Goal: Task Accomplishment & Management: Use online tool/utility

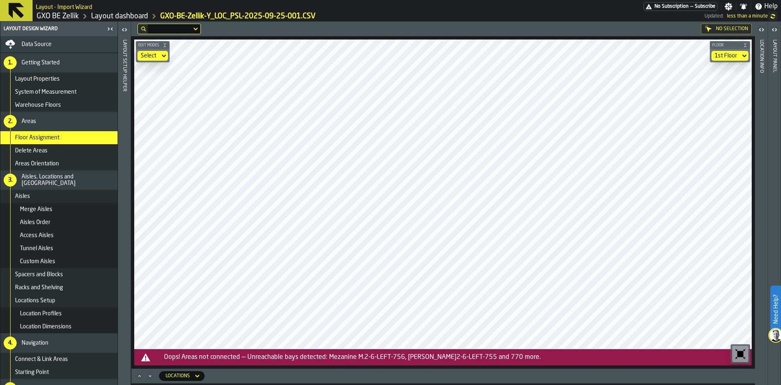
click at [378, 33] on div "No Selection" at bounding box center [726, 29] width 51 height 11
click at [378, 54] on div "1st Floor" at bounding box center [726, 55] width 22 height 7
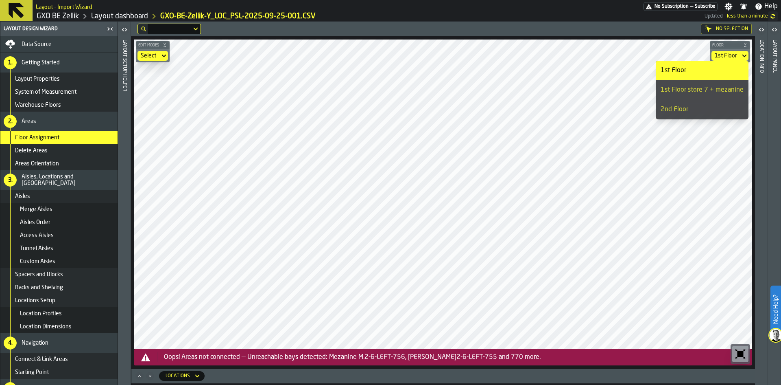
click at [378, 93] on div "1st Floor store 7 + mezanine" at bounding box center [702, 90] width 83 height 10
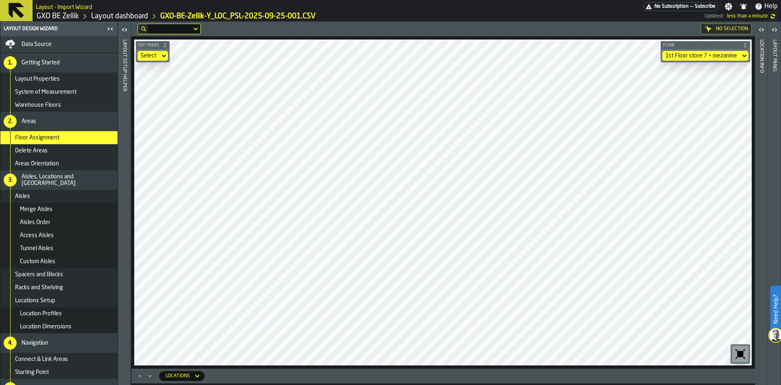
click at [378, 58] on div "1st Floor store 7 + mezanine" at bounding box center [702, 55] width 72 height 7
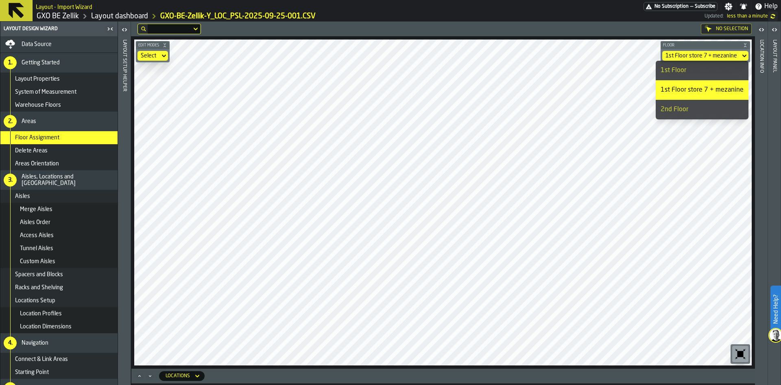
click at [378, 113] on div "2nd Floor" at bounding box center [702, 110] width 83 height 10
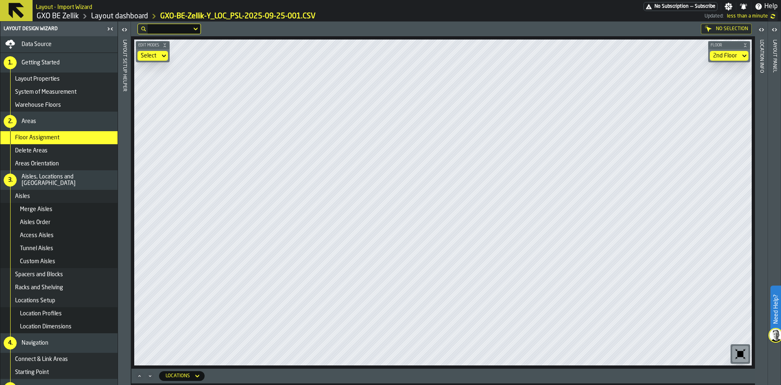
click at [378, 59] on div "2nd Floor" at bounding box center [725, 55] width 24 height 7
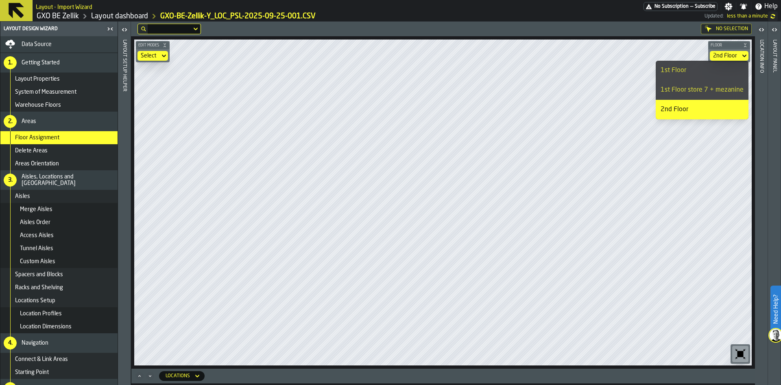
click at [378, 78] on li "1st Floor" at bounding box center [702, 71] width 93 height 20
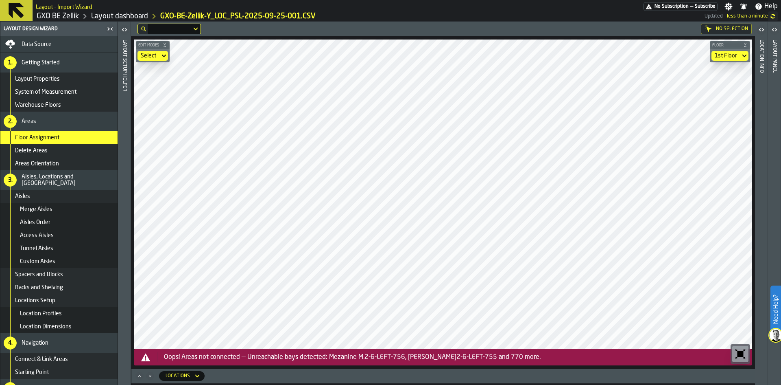
click at [148, 55] on div "Select" at bounding box center [149, 55] width 16 height 7
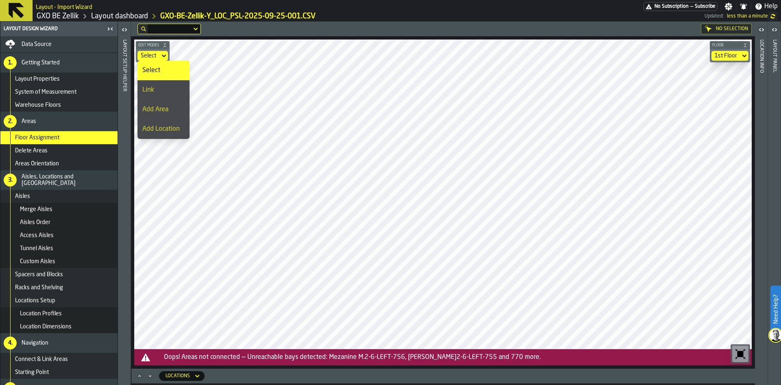
click at [172, 92] on div "Link" at bounding box center [163, 90] width 42 height 10
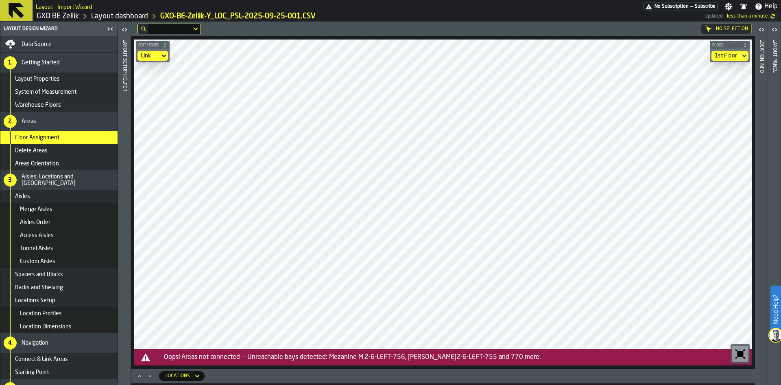
click at [147, 53] on div "Link" at bounding box center [149, 55] width 16 height 7
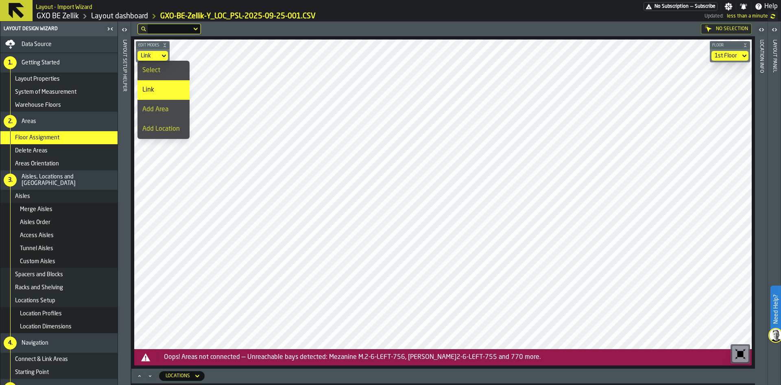
click at [169, 77] on li "Select" at bounding box center [164, 71] width 52 height 20
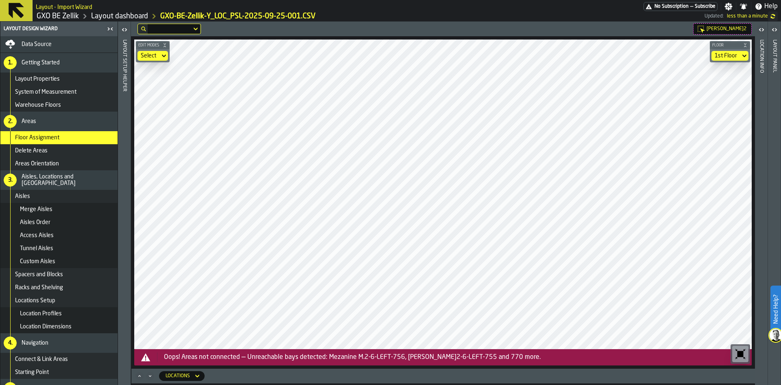
click at [153, 52] on div "Select" at bounding box center [149, 56] width 22 height 10
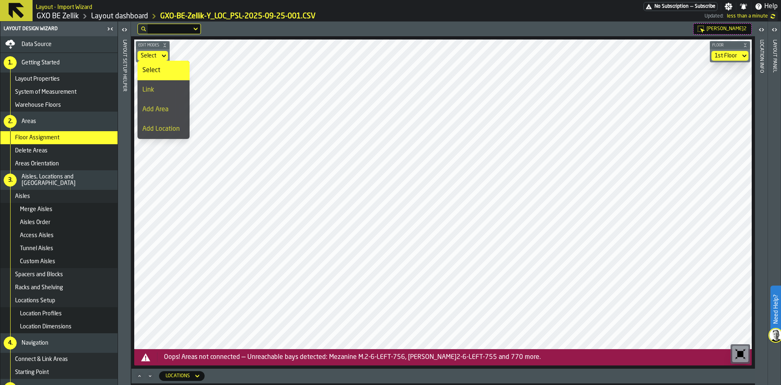
click at [156, 88] on div "Link" at bounding box center [163, 90] width 42 height 10
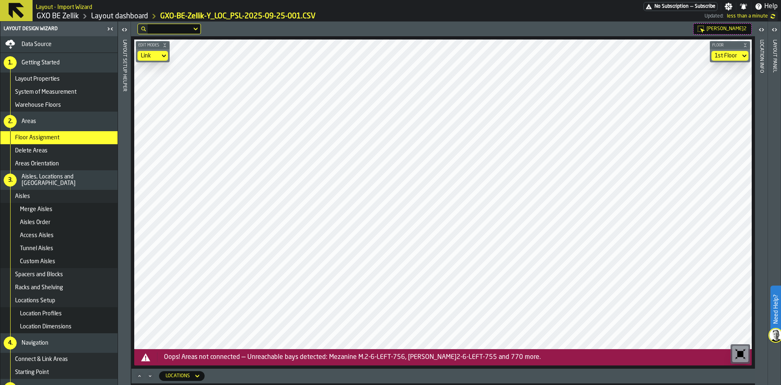
click at [162, 58] on icon at bounding box center [164, 56] width 8 height 10
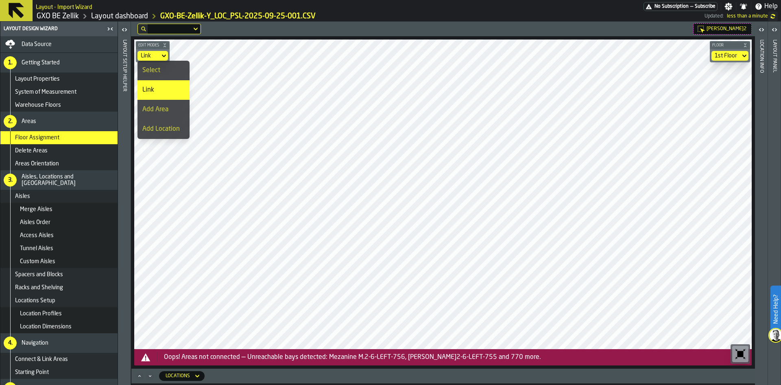
click at [162, 71] on div "Select" at bounding box center [163, 71] width 42 height 10
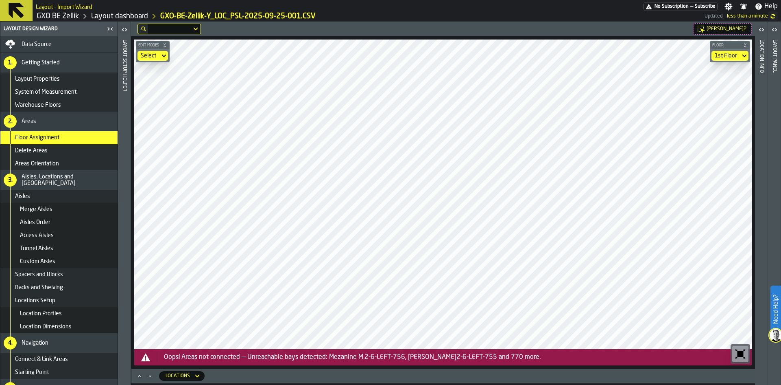
click at [53, 139] on span "Floor Assignment" at bounding box center [37, 137] width 44 height 7
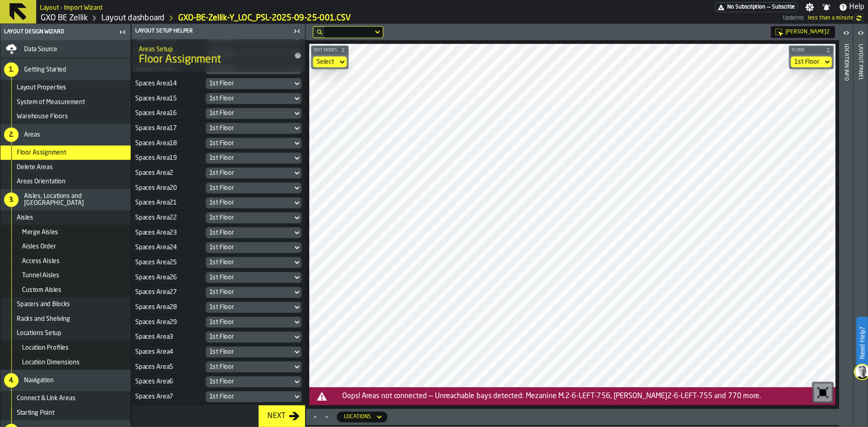
scroll to position [378, 0]
click at [199, 282] on div "1st Floor" at bounding box center [224, 358] width 72 height 7
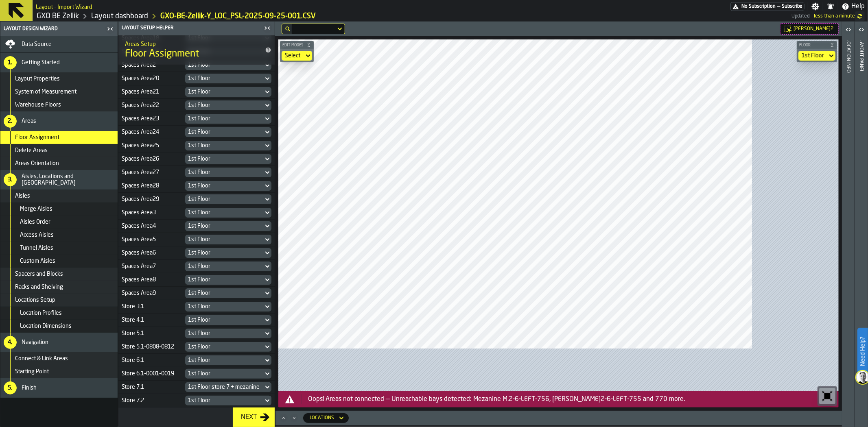
scroll to position [336, 0]
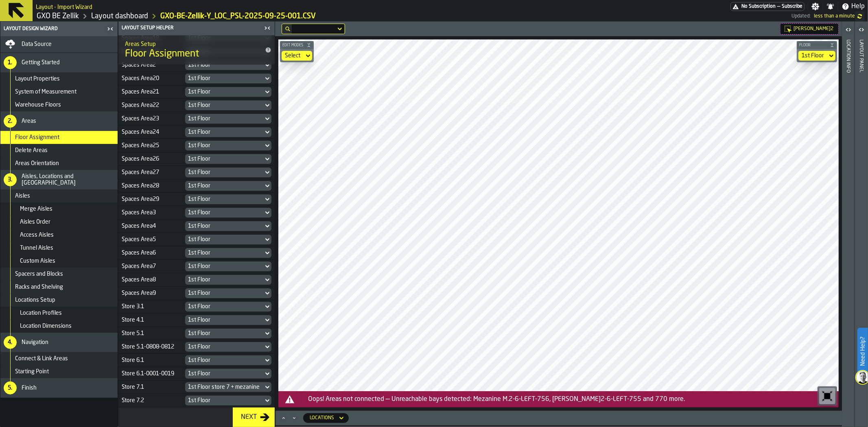
click at [203, 282] on div "1st Floor" at bounding box center [224, 401] width 72 height 7
click at [157, 282] on div "Next" at bounding box center [196, 418] width 156 height 20
click at [224, 282] on div "1st Floor" at bounding box center [224, 401] width 72 height 7
click at [146, 282] on div "Next" at bounding box center [196, 418] width 156 height 20
click at [122, 17] on link "Layout dashboard" at bounding box center [119, 16] width 57 height 9
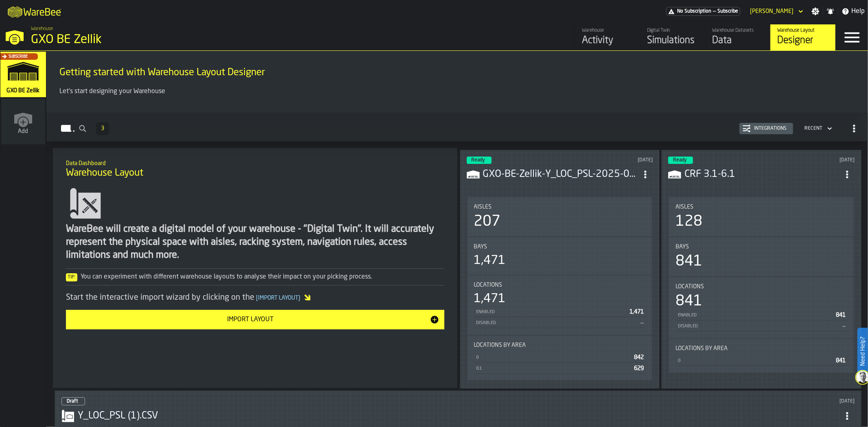
click at [378, 42] on div "Designer" at bounding box center [803, 40] width 52 height 13
click at [378, 189] on div "Ready [DATE] GXO-BE-Zellik-Y_LOC_PSL-2025-09-25-001.CSV Aisles 207 Bays 1,471 L…" at bounding box center [560, 269] width 200 height 239
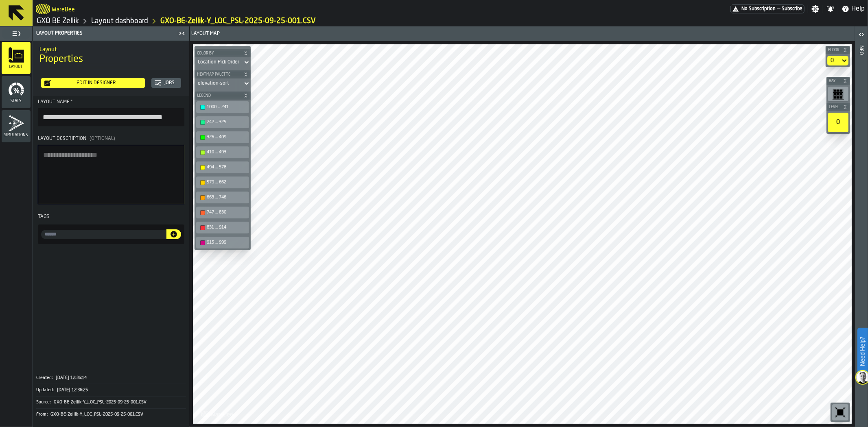
click at [106, 83] on div "Edit in Designer" at bounding box center [96, 83] width 91 height 6
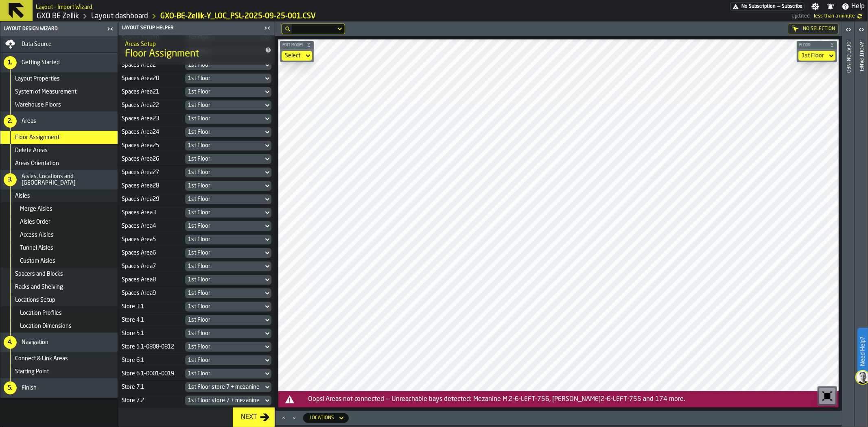
scroll to position [336, 0]
click at [197, 282] on div "1st Floor store 7 + mezanine" at bounding box center [224, 401] width 72 height 7
click at [378, 57] on div "1st Floor" at bounding box center [813, 55] width 22 height 7
click at [213, 282] on div "1st Floor store 7 + mezanine" at bounding box center [224, 401] width 72 height 7
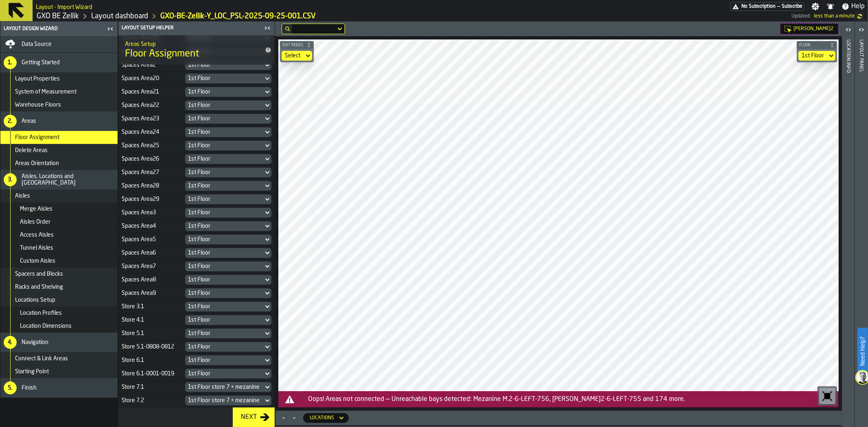
click at [220, 282] on div "1st Floor store 7 + mezanine" at bounding box center [224, 401] width 72 height 7
click at [378, 56] on div "1st Floor" at bounding box center [813, 55] width 22 height 7
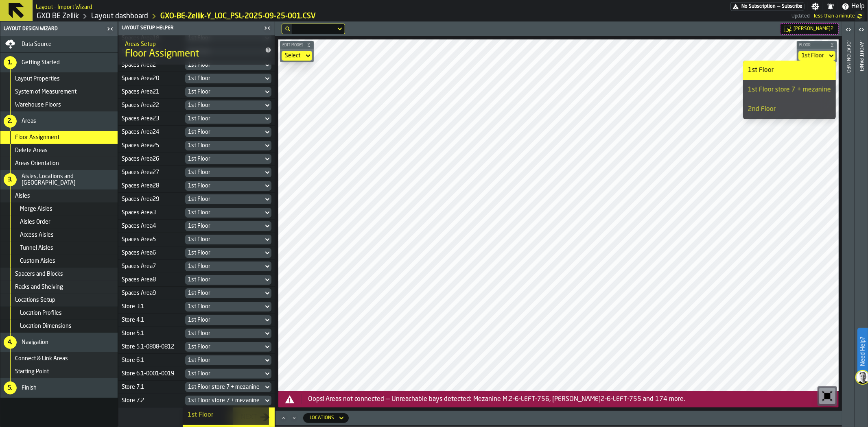
click at [121, 19] on link "Layout dashboard" at bounding box center [119, 16] width 57 height 9
